Goal: Task Accomplishment & Management: Manage account settings

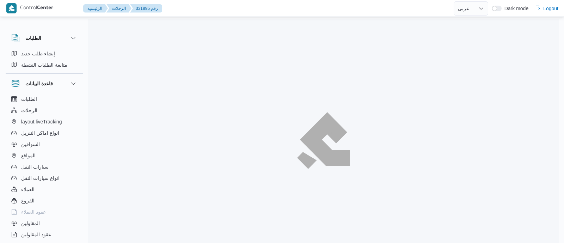
select select "ar"
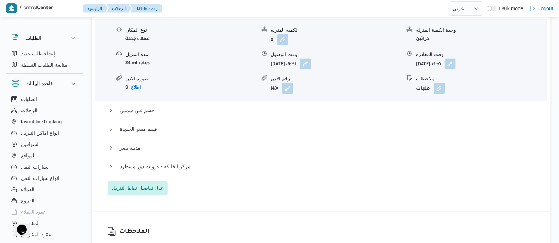
scroll to position [645, 0]
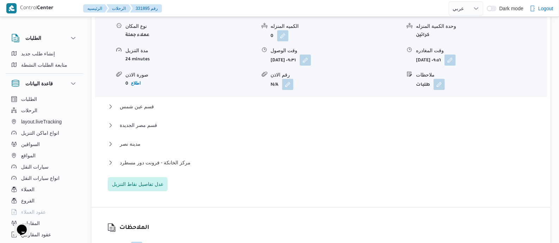
click at [177, 161] on div "مركز الخانكة - فرونت دور مسطرد" at bounding box center [321, 164] width 427 height 13
click at [180, 160] on span "مركز الخانكة - فرونت دور مسطرد" at bounding box center [155, 162] width 71 height 8
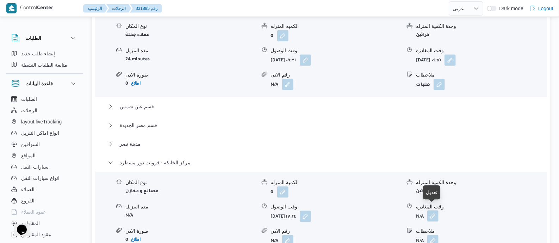
click at [433, 210] on button "button" at bounding box center [432, 215] width 11 height 11
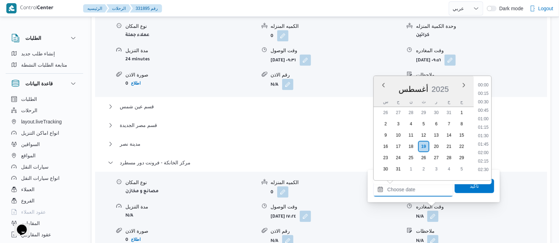
click at [430, 183] on input "وقت المغادره" at bounding box center [414, 189] width 80 height 14
click at [486, 98] on li "18:45" at bounding box center [483, 99] width 16 height 7
type input "[DATE] ١٨:٤٥"
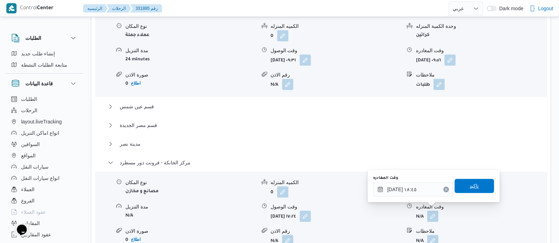
click at [477, 179] on div "تاكيد" at bounding box center [474, 186] width 39 height 14
click at [477, 181] on span "تاكيد" at bounding box center [474, 185] width 39 height 14
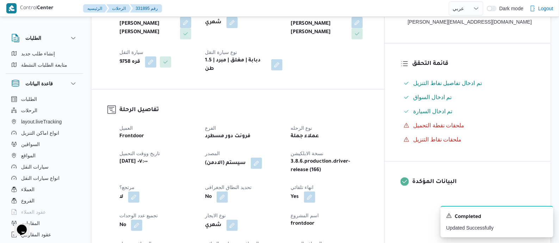
scroll to position [0, 0]
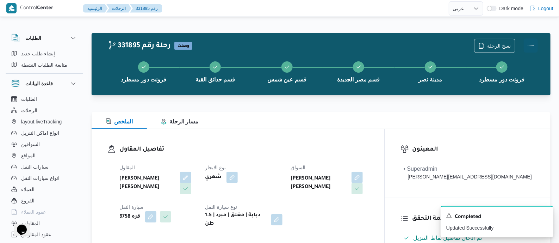
click at [532, 41] on button "Actions" at bounding box center [531, 45] width 14 height 14
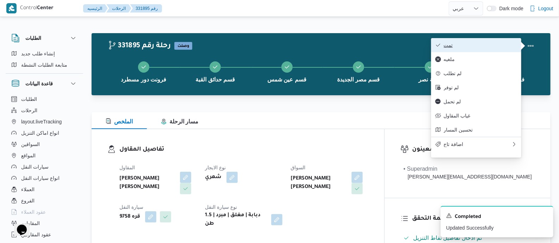
click at [489, 45] on span "تمت" at bounding box center [480, 45] width 73 height 6
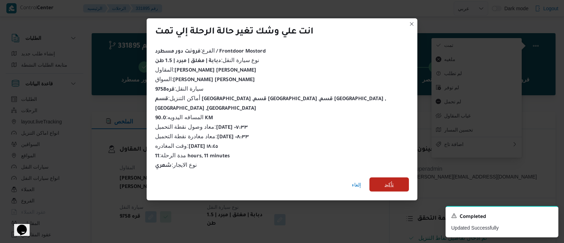
click at [384, 180] on span "تأكيد" at bounding box center [388, 184] width 9 height 8
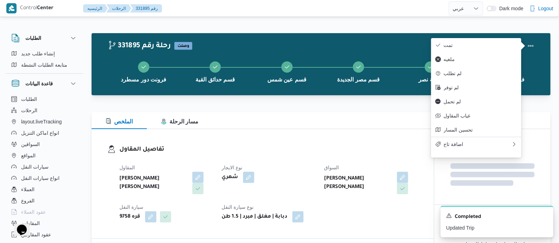
click at [316, 140] on div "تفاصيل المقاول المقاول محمد محمود احمد مسعود نوع الايجار شهري السواق محمد على ع…" at bounding box center [263, 183] width 343 height 109
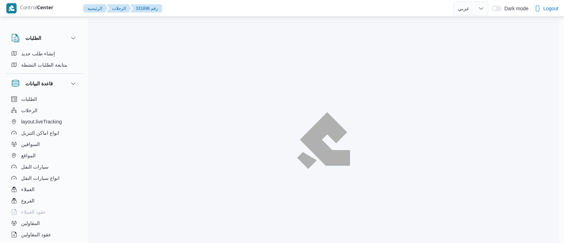
select select "ar"
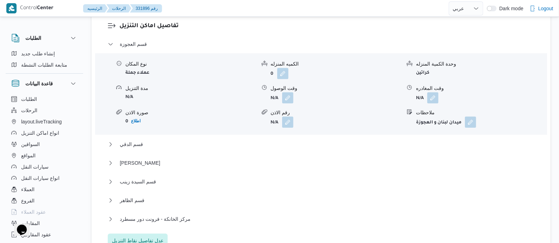
scroll to position [671, 0]
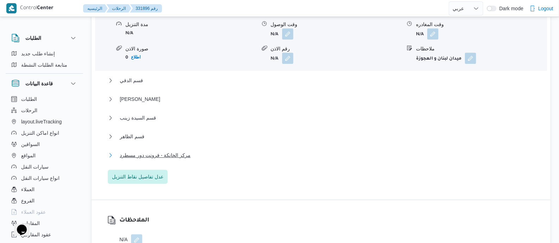
click at [176, 151] on span "مركز الخانكة - فرونت دور مسطرد" at bounding box center [155, 155] width 71 height 8
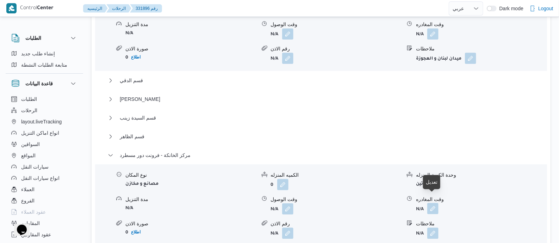
click at [435, 203] on button "button" at bounding box center [432, 208] width 11 height 11
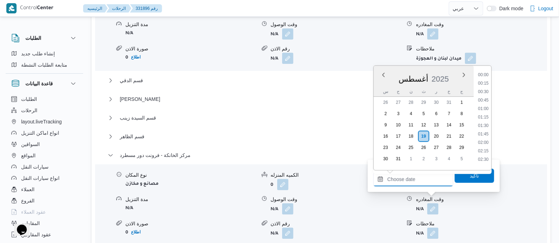
click at [420, 179] on input "وقت المغادره" at bounding box center [414, 179] width 80 height 14
click at [486, 106] on li "19:15" at bounding box center [483, 106] width 16 height 7
type input "١٩/٠٨/٢٠٢٥ ١٩:١٥"
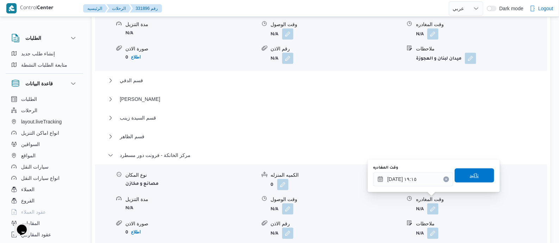
click at [476, 175] on span "تاكيد" at bounding box center [474, 175] width 39 height 14
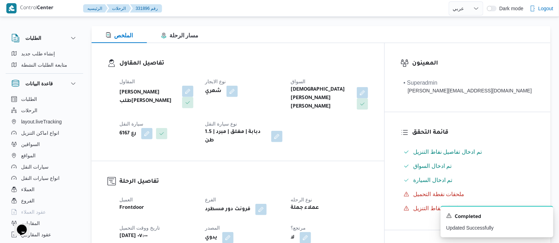
scroll to position [0, 0]
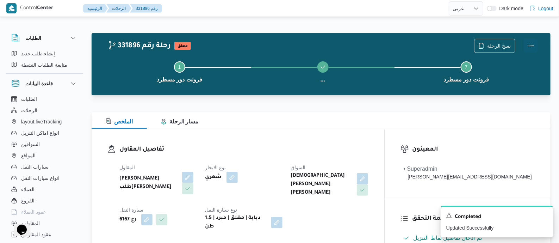
click at [530, 42] on button "Actions" at bounding box center [531, 45] width 14 height 14
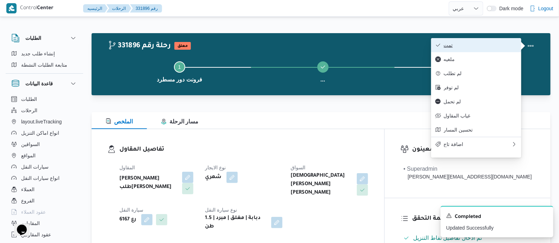
click at [488, 41] on button "تمت" at bounding box center [476, 45] width 90 height 14
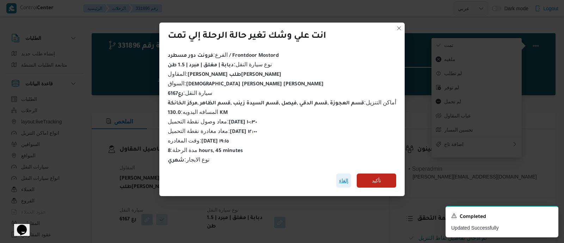
click at [346, 176] on span "إلغاء" at bounding box center [343, 180] width 9 height 8
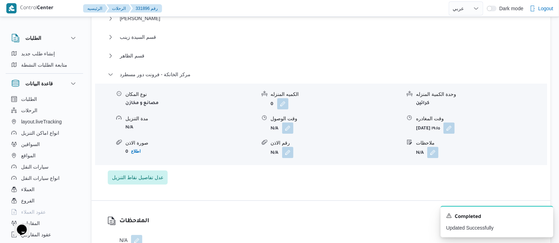
scroll to position [776, 0]
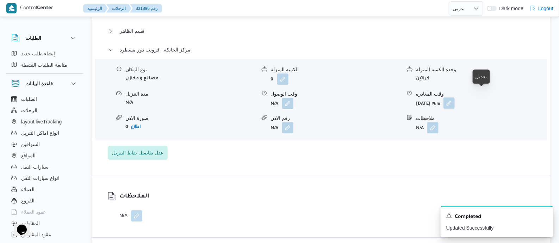
click at [455, 97] on button "button" at bounding box center [449, 102] width 11 height 11
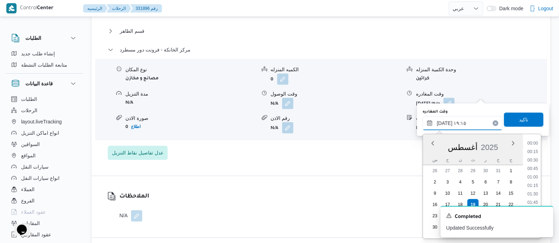
click at [483, 117] on input "١٩/٠٨/٢٠٢٥ ١٩:١٥" at bounding box center [463, 123] width 80 height 14
drag, startPoint x: 535, startPoint y: 169, endPoint x: 539, endPoint y: 155, distance: 15.2
click at [539, 155] on ul "00:00 00:15 00:30 00:45 01:00 01:15 01:30 01:45 02:00 02:15 02:30 02:45 03:00 0…" at bounding box center [533, 186] width 17 height 93
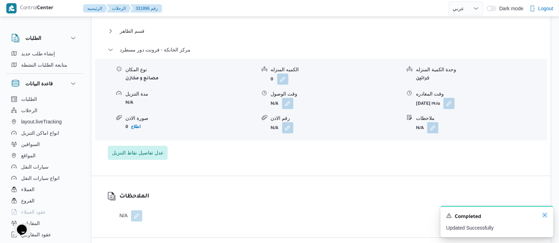
click at [547, 215] on icon "Dismiss toast" at bounding box center [545, 215] width 6 height 6
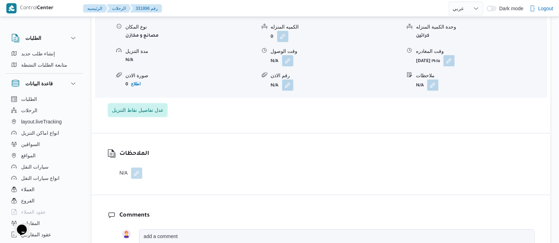
scroll to position [821, 0]
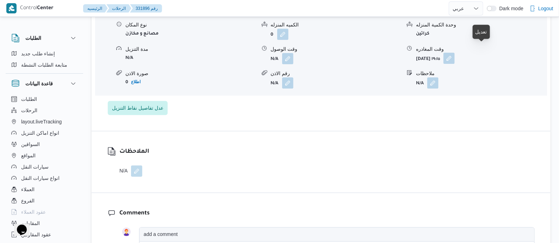
click at [455, 53] on button "button" at bounding box center [449, 58] width 11 height 11
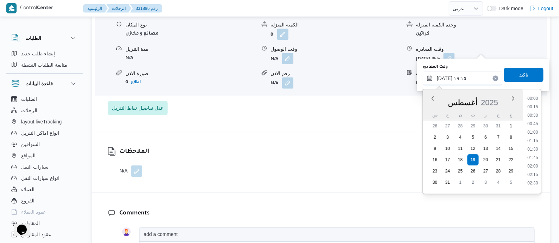
scroll to position [603, 0]
click at [475, 77] on input "١٩/٠٨/٢٠٢٥ ١٩:١٥" at bounding box center [463, 78] width 80 height 14
click at [534, 161] on li "19:45" at bounding box center [533, 163] width 16 height 7
type input "١٩/٠٨/٢٠٢٥ ١٩:٤٥"
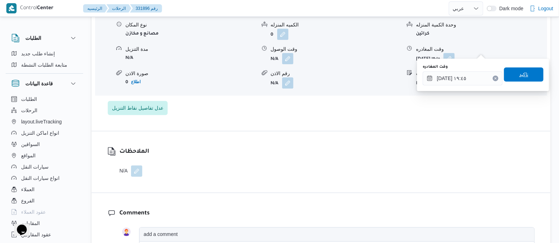
click at [527, 75] on span "تاكيد" at bounding box center [523, 74] width 39 height 14
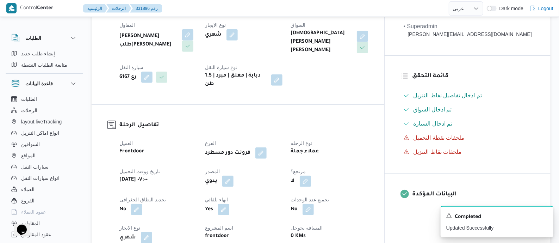
scroll to position [0, 0]
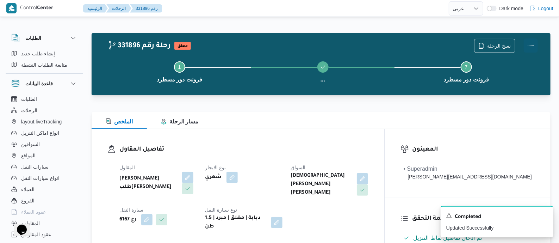
click at [531, 42] on button "Actions" at bounding box center [531, 45] width 14 height 14
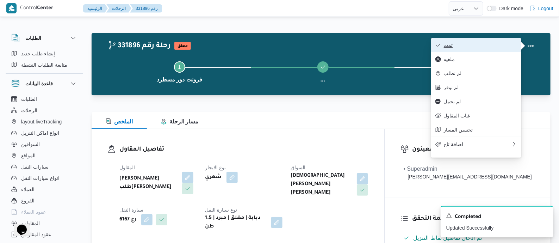
click at [503, 42] on span "تمت" at bounding box center [480, 45] width 73 height 6
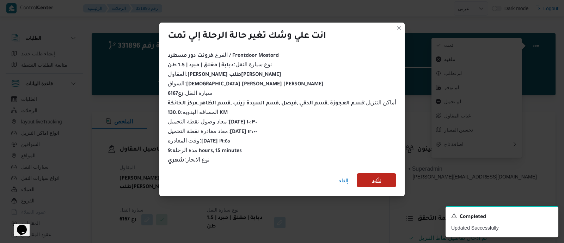
click at [377, 177] on span "تأكيد" at bounding box center [376, 180] width 9 height 8
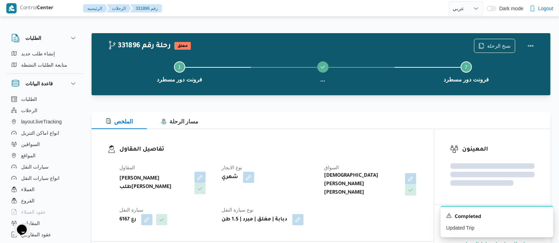
click at [304, 147] on h3 "تفاصيل المقاول" at bounding box center [268, 150] width 299 height 10
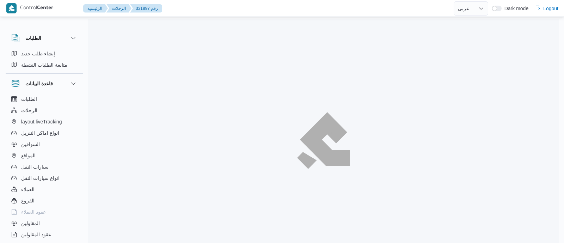
select select "ar"
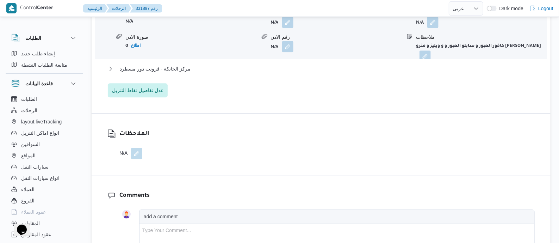
scroll to position [697, 0]
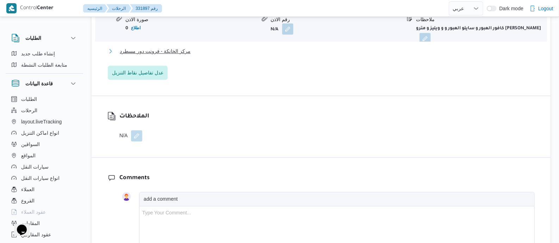
click at [186, 48] on span "مركز الخانكة - فرونت دور مسطرد" at bounding box center [155, 51] width 71 height 8
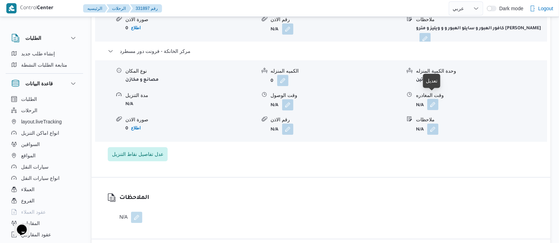
click at [434, 100] on button "button" at bounding box center [432, 104] width 11 height 11
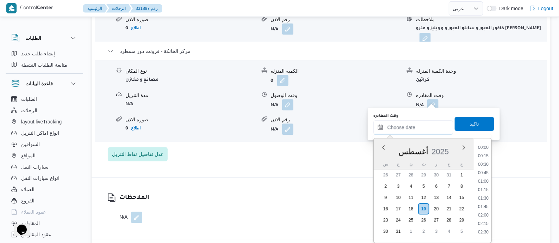
click at [432, 124] on input "وقت المغادره" at bounding box center [414, 127] width 80 height 14
click at [483, 170] on li "19:00" at bounding box center [483, 170] width 16 height 7
type input "١٩/٠٨/٢٠٢٥ ١٩:٠٠"
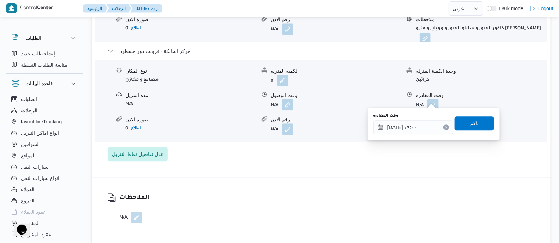
click at [476, 122] on span "تاكيد" at bounding box center [474, 123] width 39 height 14
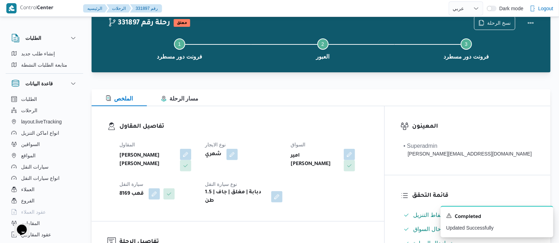
scroll to position [0, 0]
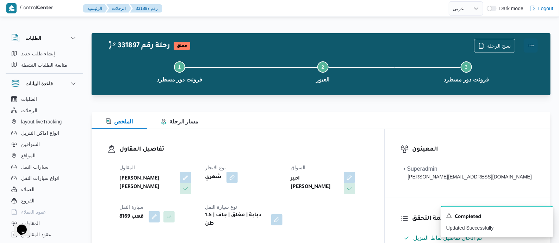
click at [530, 43] on button "Actions" at bounding box center [531, 45] width 14 height 14
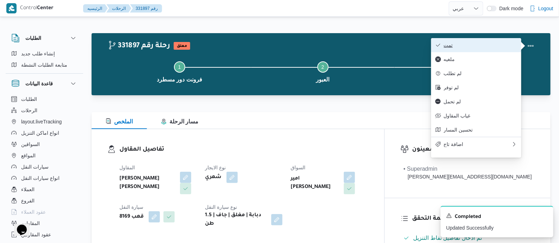
click at [490, 41] on button "تمت" at bounding box center [476, 45] width 90 height 14
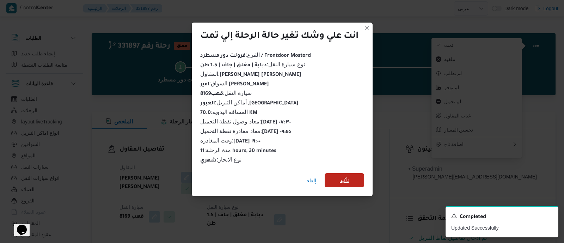
click at [345, 173] on span "تأكيد" at bounding box center [344, 180] width 39 height 14
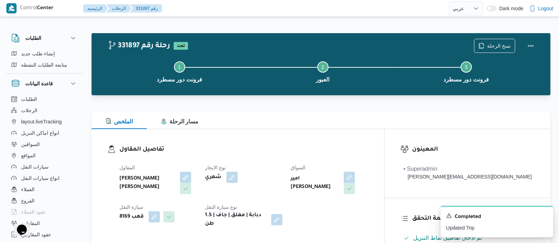
click at [300, 149] on h3 "تفاصيل المقاول" at bounding box center [243, 150] width 249 height 10
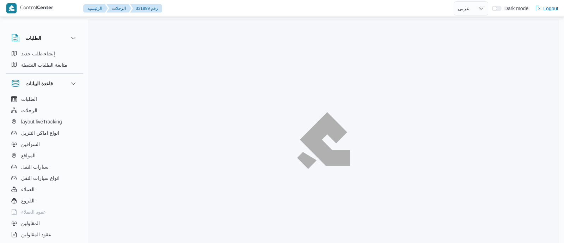
select select "ar"
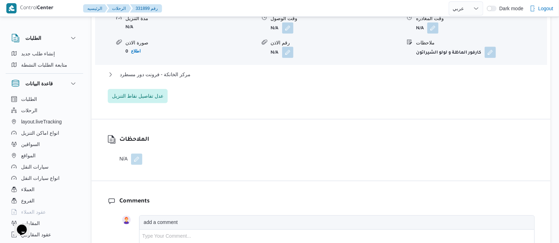
scroll to position [679, 0]
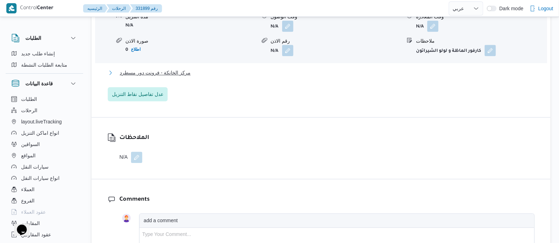
click at [182, 68] on span "مركز الخانكة - فرونت دور مسطرد" at bounding box center [155, 72] width 71 height 8
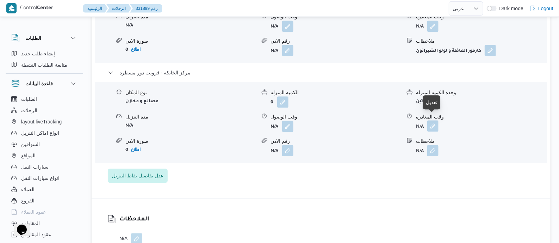
click at [432, 120] on button "button" at bounding box center [432, 125] width 11 height 11
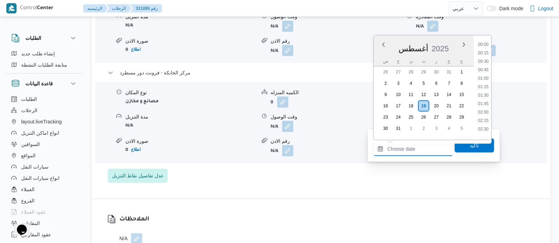
click at [434, 150] on input "وقت المغادره" at bounding box center [414, 149] width 80 height 14
click at [484, 50] on li "18:30" at bounding box center [483, 50] width 16 height 7
type input "١٩/٠٨/٢٠٢٥ ١٨:٣٠"
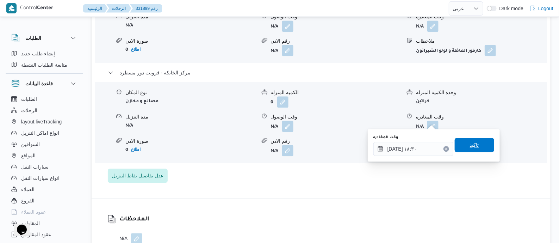
click at [470, 144] on span "تاكيد" at bounding box center [474, 145] width 9 height 8
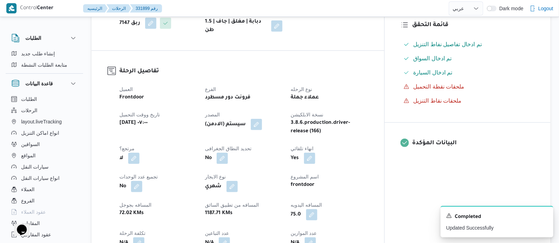
scroll to position [0, 0]
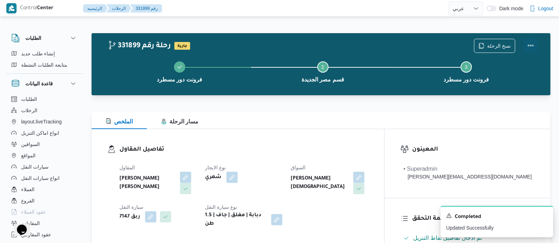
click at [530, 42] on button "Actions" at bounding box center [531, 45] width 14 height 14
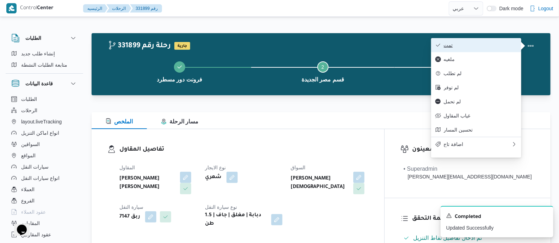
click at [495, 43] on span "تمت" at bounding box center [480, 45] width 73 height 6
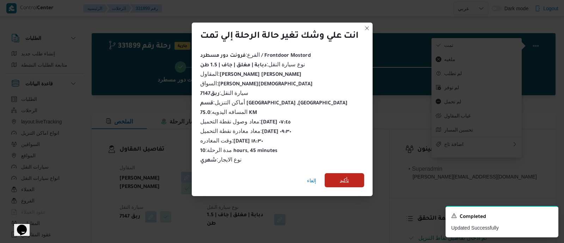
click at [348, 176] on span "تأكيد" at bounding box center [344, 180] width 9 height 8
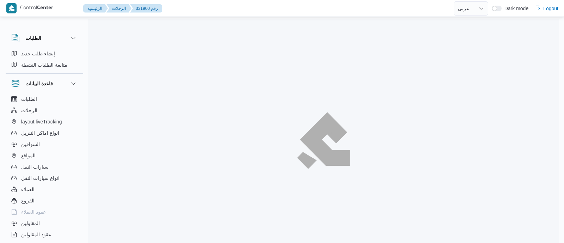
select select "ar"
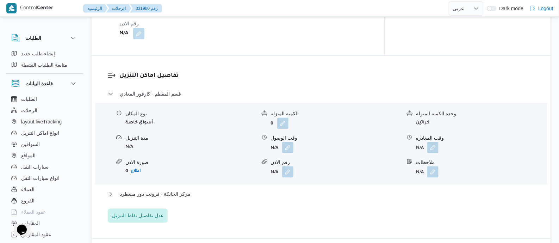
scroll to position [579, 0]
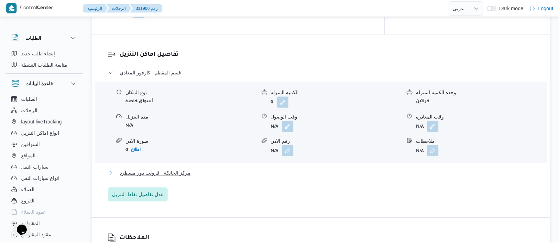
click at [173, 168] on span "مركز الخانكة - فرونت دور مسطرد" at bounding box center [155, 172] width 71 height 8
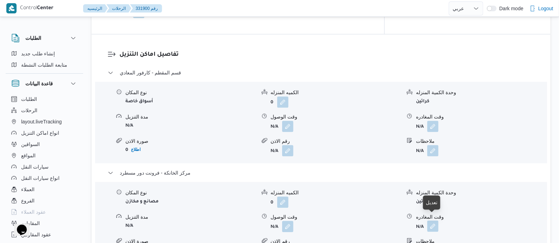
click at [434, 220] on button "button" at bounding box center [432, 225] width 11 height 11
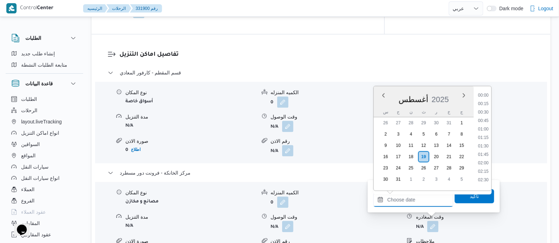
click at [412, 198] on input "وقت المغادره" at bounding box center [414, 199] width 80 height 14
click at [486, 131] on li "19:30" at bounding box center [483, 134] width 16 height 7
type input "[DATE] ١٩:٣٠"
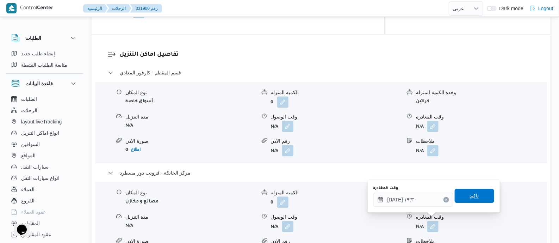
click at [476, 197] on span "تاكيد" at bounding box center [474, 196] width 39 height 14
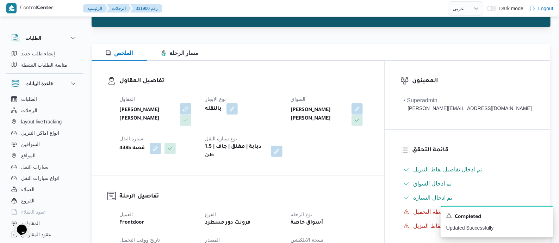
scroll to position [0, 0]
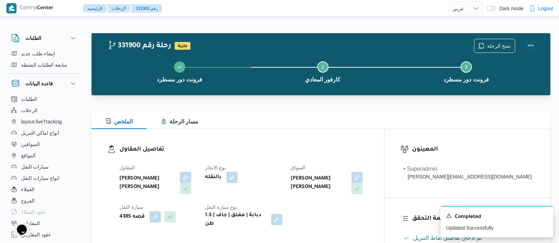
click at [531, 44] on button "Actions" at bounding box center [531, 45] width 14 height 14
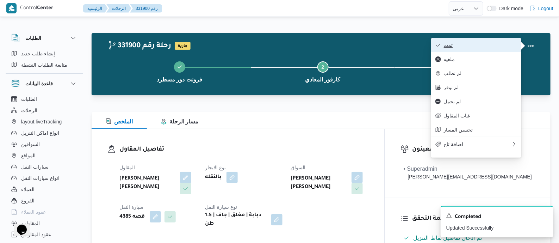
click at [493, 41] on button "تمت" at bounding box center [476, 45] width 90 height 14
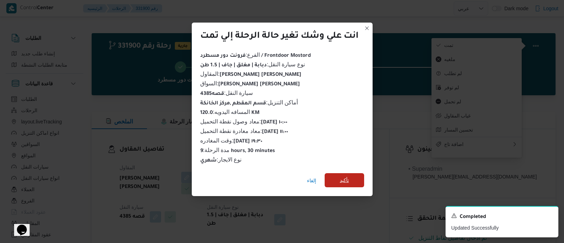
click at [346, 176] on span "تأكيد" at bounding box center [344, 180] width 9 height 8
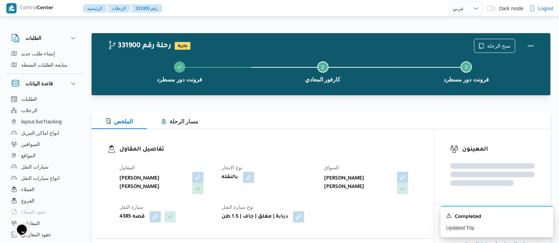
click at [297, 145] on h3 "تفاصيل المقاول" at bounding box center [268, 150] width 299 height 10
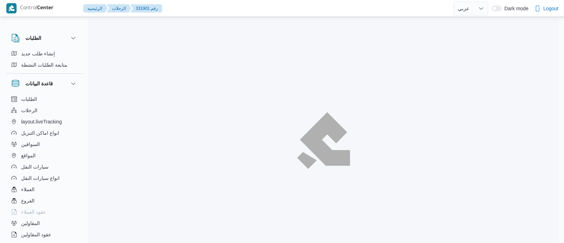
select select "ar"
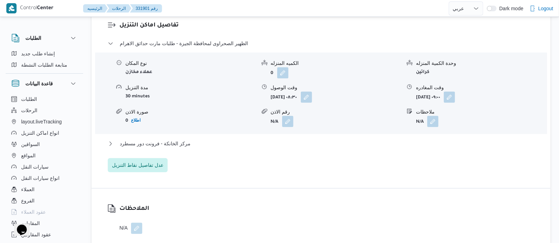
scroll to position [593, 0]
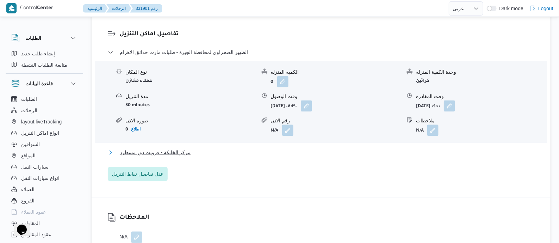
click at [162, 148] on span "مركز الخانكة - فرونت دور مسطرد" at bounding box center [155, 152] width 71 height 8
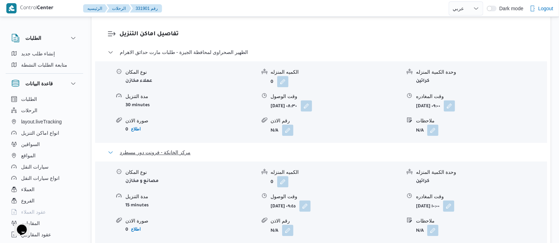
drag, startPoint x: 162, startPoint y: 147, endPoint x: 321, endPoint y: 127, distance: 160.4
click at [321, 127] on div "الظهير الصحراوى لمحافظة الجيزة - طلبات مارت حدائق الاهرام نوع المكان عملاء مخاز…" at bounding box center [321, 155] width 427 height 214
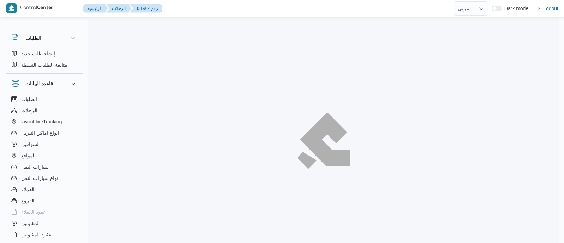
select select "ar"
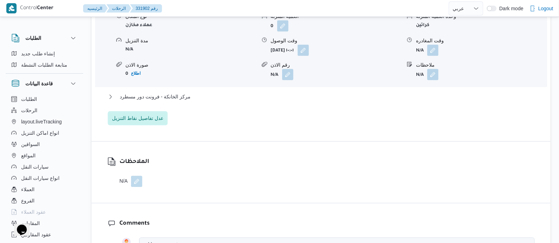
scroll to position [642, 0]
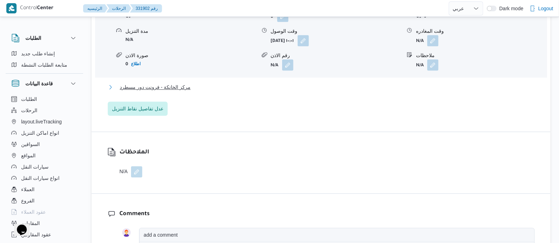
click at [168, 91] on span "مركز الخانكة - فرونت دور مسطرد" at bounding box center [155, 87] width 71 height 8
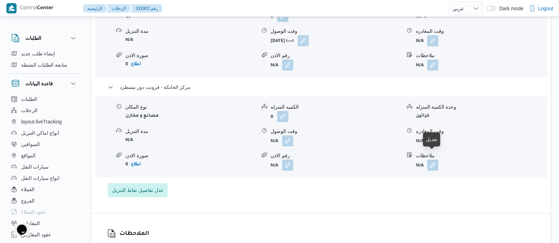
click at [430, 146] on button "button" at bounding box center [432, 140] width 11 height 11
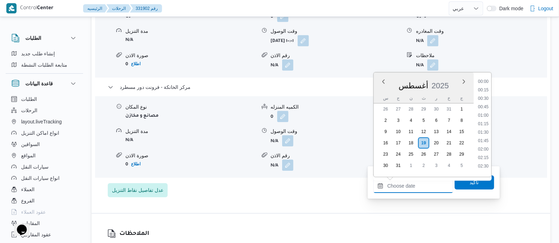
click at [430, 184] on input "وقت المغادره" at bounding box center [414, 186] width 80 height 14
click at [485, 98] on li "18:45" at bounding box center [483, 95] width 16 height 7
type input "[DATE] ١٨:٤٥"
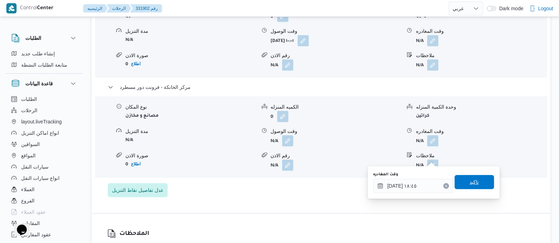
click at [473, 181] on span "تاكيد" at bounding box center [474, 182] width 9 height 8
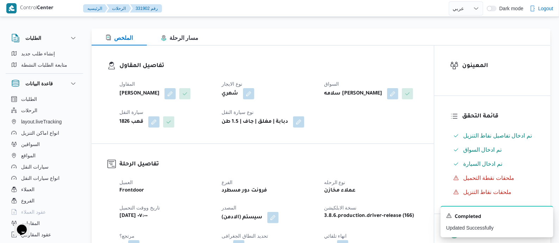
scroll to position [0, 0]
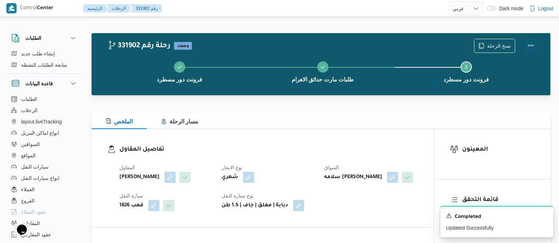
click at [530, 40] on button "Actions" at bounding box center [531, 45] width 14 height 14
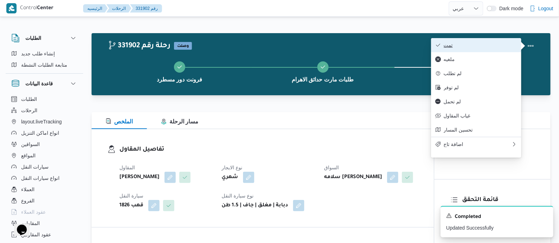
click at [485, 47] on span "تمت" at bounding box center [480, 45] width 73 height 6
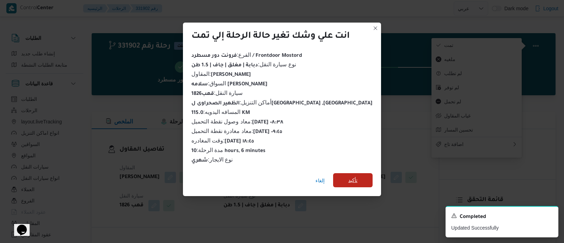
click at [348, 176] on span "تأكيد" at bounding box center [352, 180] width 9 height 8
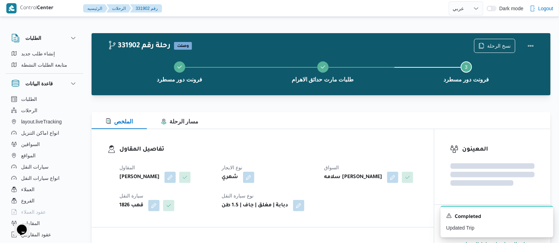
click at [317, 147] on h3 "تفاصيل المقاول" at bounding box center [268, 150] width 299 height 10
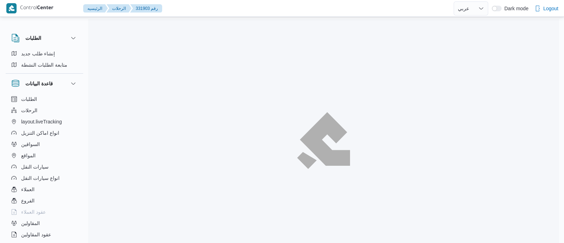
select select "ar"
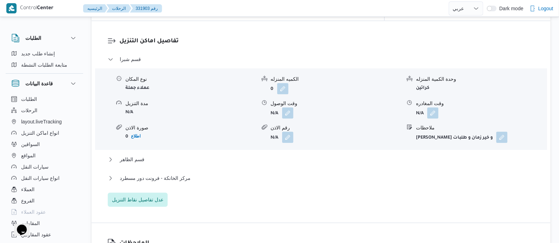
scroll to position [594, 0]
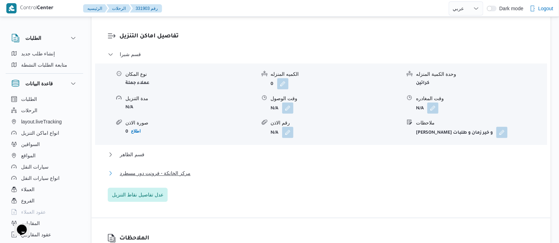
click at [171, 169] on span "مركز الخانكة - فرونت دور مسطرد" at bounding box center [155, 173] width 71 height 8
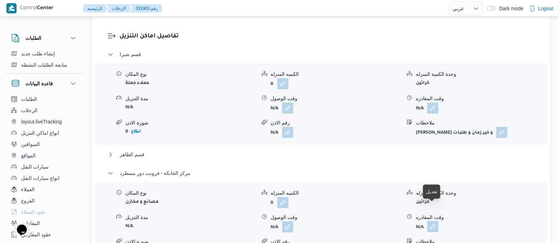
click at [433, 221] on button "button" at bounding box center [432, 226] width 11 height 11
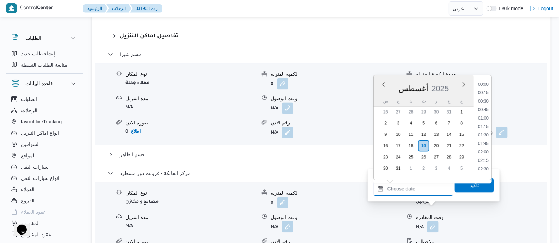
click at [425, 182] on input "وقت المغادره" at bounding box center [414, 188] width 80 height 14
click at [487, 90] on li "18:30" at bounding box center [483, 90] width 16 height 7
type input "١٩/٠٨/٢٠٢٥ ١٨:٣٠"
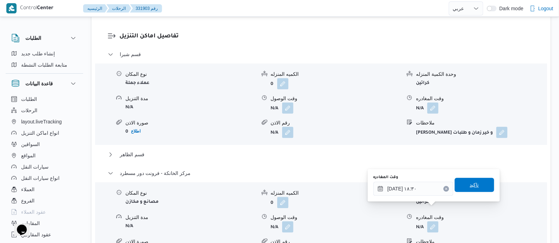
click at [465, 184] on span "تاكيد" at bounding box center [474, 185] width 39 height 14
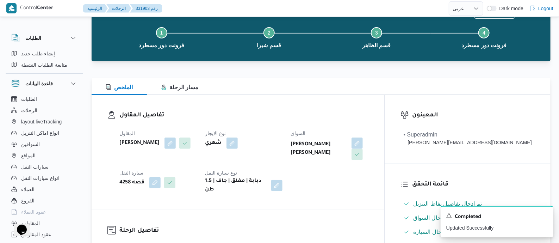
scroll to position [0, 0]
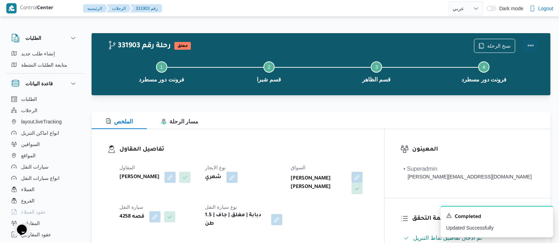
click at [527, 44] on button "Actions" at bounding box center [531, 45] width 14 height 14
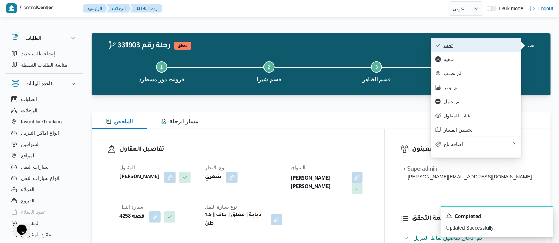
click at [506, 45] on span "تمت" at bounding box center [480, 45] width 73 height 6
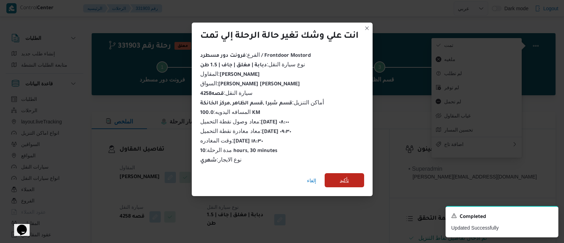
click at [345, 177] on span "تأكيد" at bounding box center [344, 180] width 9 height 8
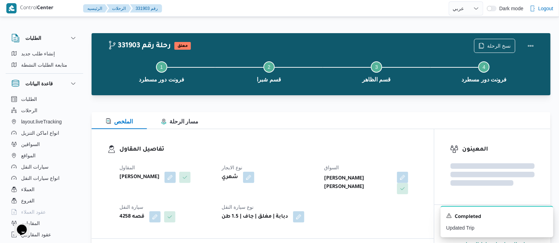
click at [295, 139] on div "تفاصيل المقاول المقاول زياد محمد سيد عتريس نوع الايجار شهري السواق خالد علي محم…" at bounding box center [263, 183] width 343 height 109
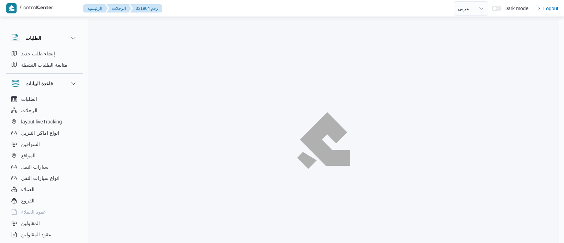
select select "ar"
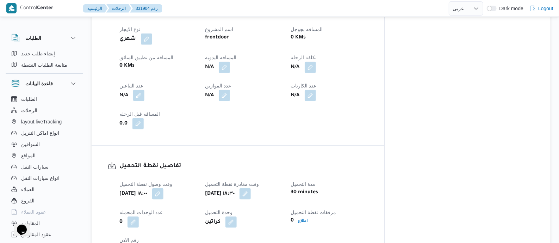
scroll to position [333, 0]
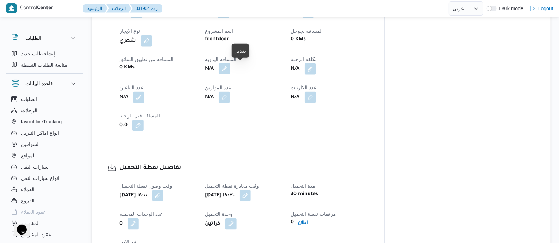
click at [230, 72] on button "button" at bounding box center [224, 68] width 11 height 11
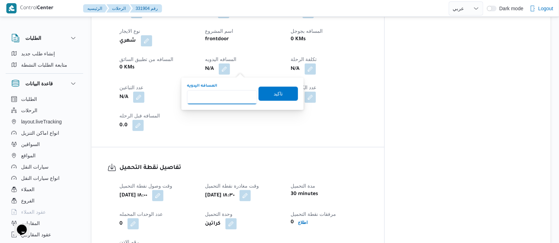
click at [236, 92] on input "المسافه اليدويه" at bounding box center [222, 97] width 70 height 14
type input "145"
click at [275, 89] on span "تاكيد" at bounding box center [278, 93] width 39 height 14
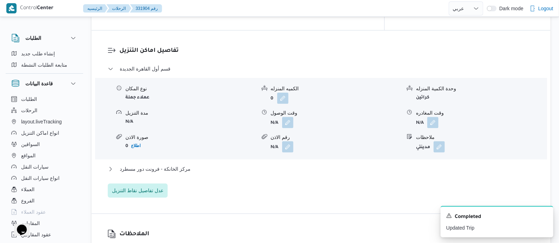
scroll to position [586, 0]
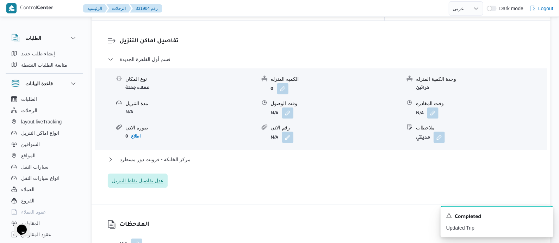
click at [150, 180] on span "عدل تفاصيل نقاط التنزيل" at bounding box center [137, 180] width 51 height 8
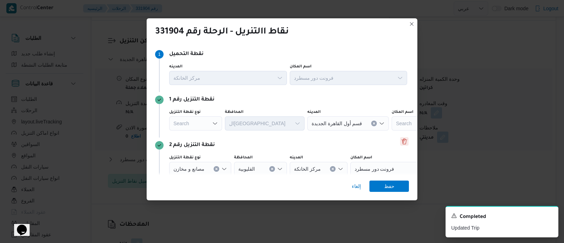
click at [401, 140] on button "Delete" at bounding box center [404, 141] width 8 height 8
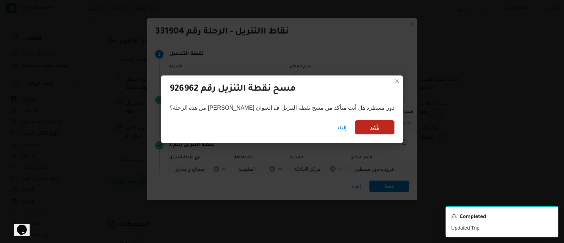
click at [370, 129] on span "تأكيد" at bounding box center [374, 127] width 9 height 8
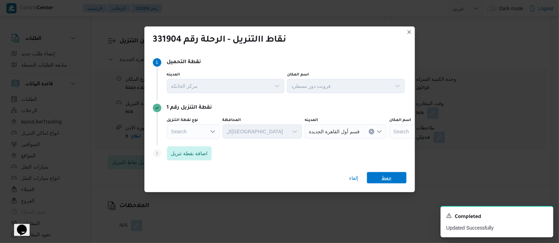
click at [389, 175] on span "حفظ" at bounding box center [387, 177] width 10 height 11
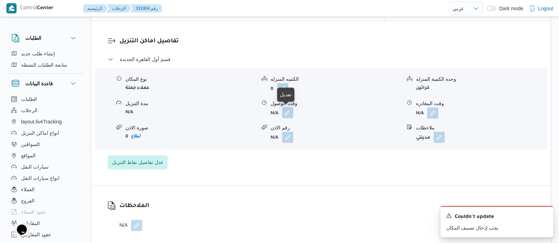
click at [289, 110] on button "button" at bounding box center [287, 112] width 11 height 11
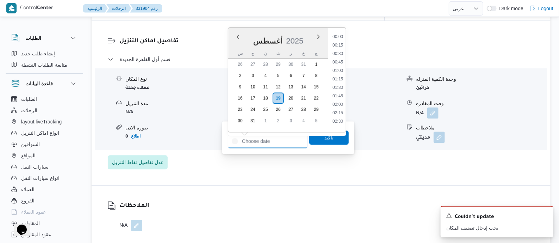
click at [284, 137] on input "وقت الوصول" at bounding box center [268, 141] width 80 height 14
click at [340, 75] on li "19:30" at bounding box center [338, 76] width 16 height 7
type input "[DATE] ١٩:٣٠"
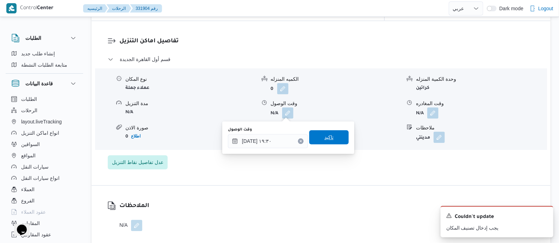
click at [329, 135] on span "تاكيد" at bounding box center [328, 137] width 39 height 14
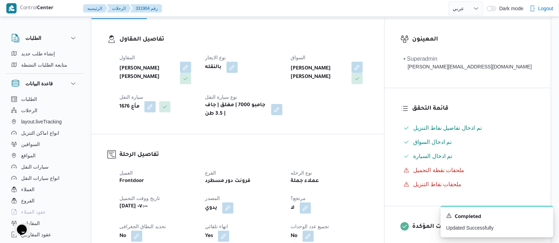
scroll to position [0, 0]
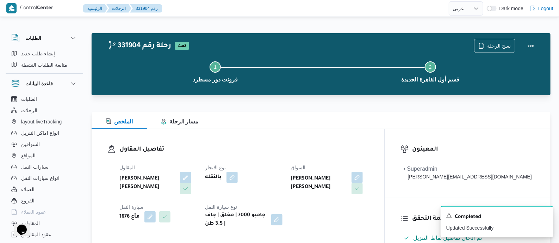
click at [245, 92] on div "Step 1 is incomplete 1 فرونت دور مسطرد Step 2 is incomplete 2 قسم أول القاهرة ا…" at bounding box center [323, 71] width 439 height 45
